Goal: Information Seeking & Learning: Learn about a topic

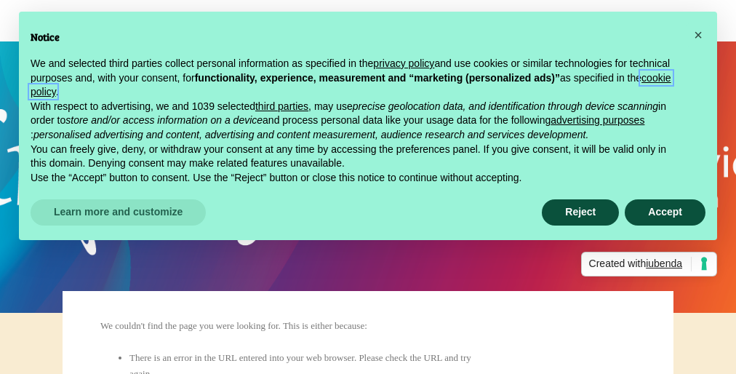
click at [275, 92] on link "cookie policy" at bounding box center [351, 85] width 641 height 26
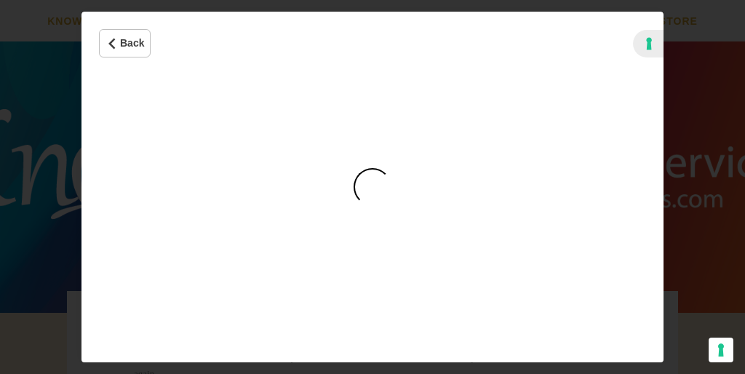
click at [372, 187] on div "Cookie Policy" at bounding box center [372, 187] width 38 height 38
click at [372, 187] on iframe "Cookie Policy" at bounding box center [372, 218] width 582 height 287
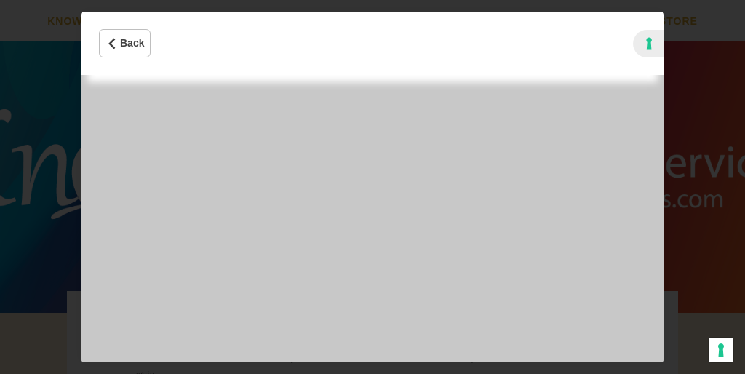
click at [372, 187] on iframe "Cookie Policy" at bounding box center [372, 218] width 582 height 287
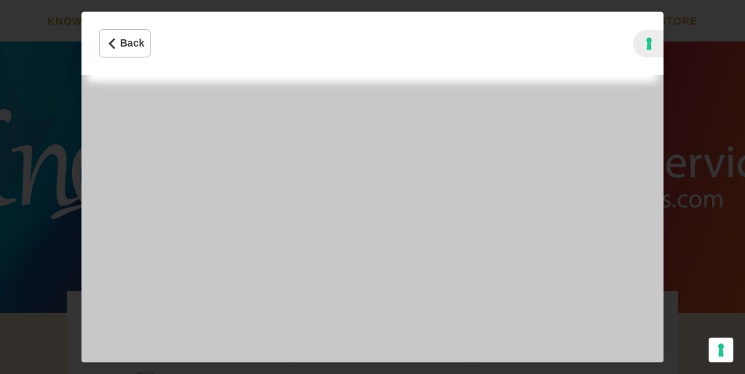
click at [372, 187] on iframe "Cookie Policy" at bounding box center [372, 218] width 582 height 287
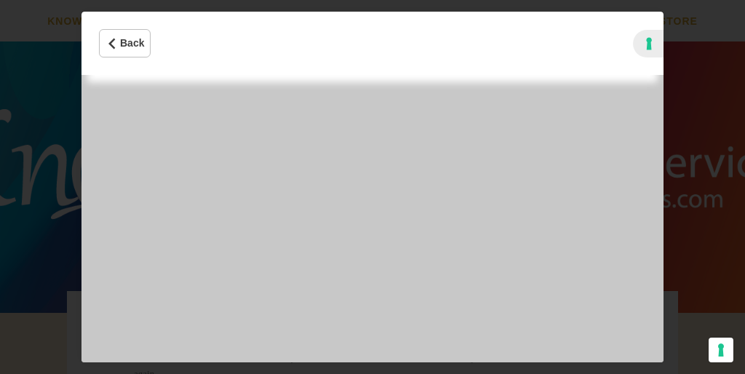
click at [372, 187] on iframe "Cookie Policy" at bounding box center [372, 218] width 582 height 287
